Goal: Task Accomplishment & Management: Use online tool/utility

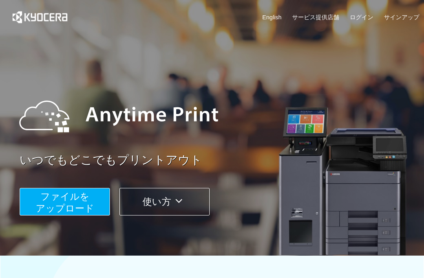
click at [82, 204] on span "ファイルを ​​アップロード" at bounding box center [65, 202] width 59 height 22
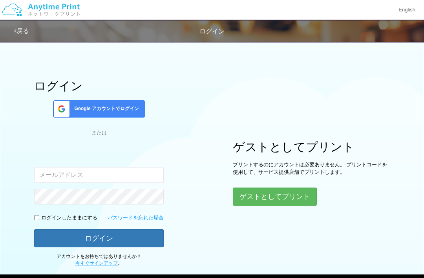
click at [290, 190] on button "ゲストとしてプリント" at bounding box center [275, 196] width 84 height 18
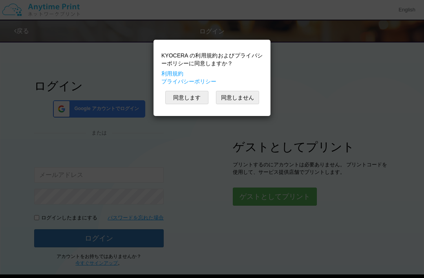
click at [193, 97] on button "同意します" at bounding box center [186, 97] width 43 height 13
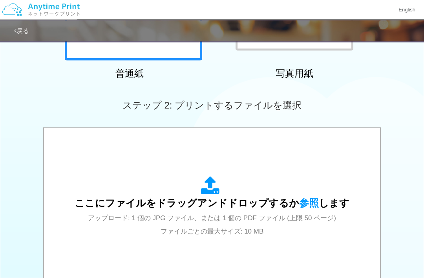
scroll to position [171, 0]
click at [323, 237] on div "ここにファイルをドラッグアンドドロップするか 参照 します アップロード: 1 個の JPG ファイル、または 1 個の PDF ファイル (上限 50 ペー…" at bounding box center [212, 206] width 321 height 141
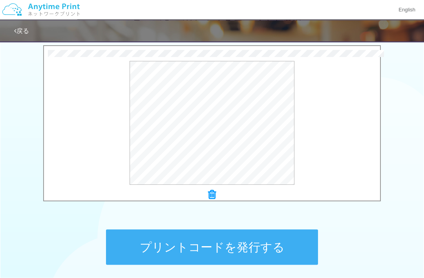
scroll to position [253, 0]
click at [340, 160] on div "プレビュー" at bounding box center [212, 123] width 336 height 124
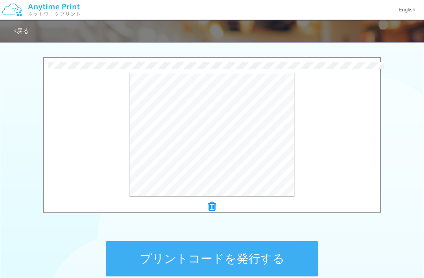
scroll to position [241, 0]
click at [280, 266] on button "プリントコードを発行する" at bounding box center [212, 258] width 212 height 35
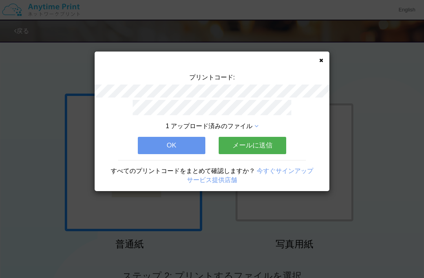
click at [322, 59] on icon at bounding box center [322, 60] width 4 height 5
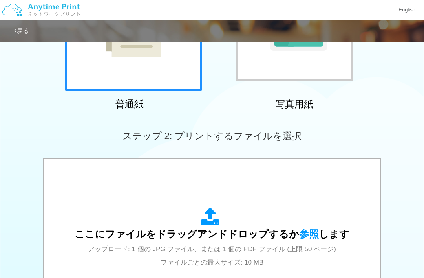
scroll to position [141, 0]
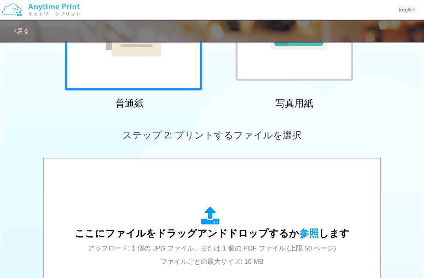
click at [234, 236] on span "ここにファイルをドラッグアンドドロップするか 参照 します" at bounding box center [212, 233] width 275 height 11
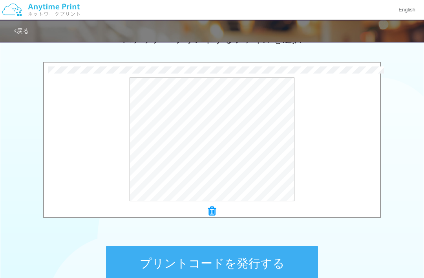
scroll to position [254, 0]
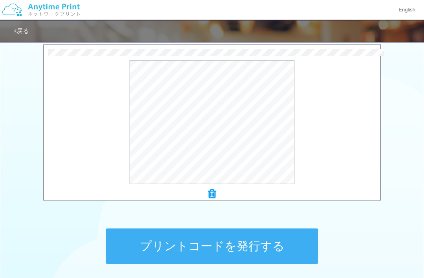
click at [275, 250] on button "プリントコードを発行する" at bounding box center [212, 245] width 212 height 35
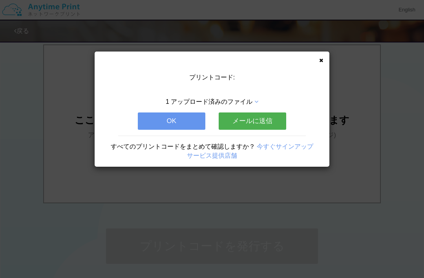
scroll to position [0, 0]
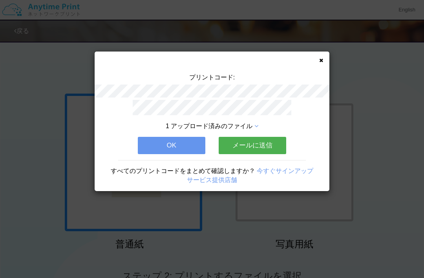
click at [316, 58] on div "プリントコード: 1 アップロード済みのファイル OK メールに送信 すべてのプリントコードをまとめて確認しますか？ 今すぐサインアップ サービス提供店舗" at bounding box center [212, 121] width 235 height 140
click at [320, 62] on icon at bounding box center [322, 60] width 4 height 5
